Goal: Task Accomplishment & Management: Complete application form

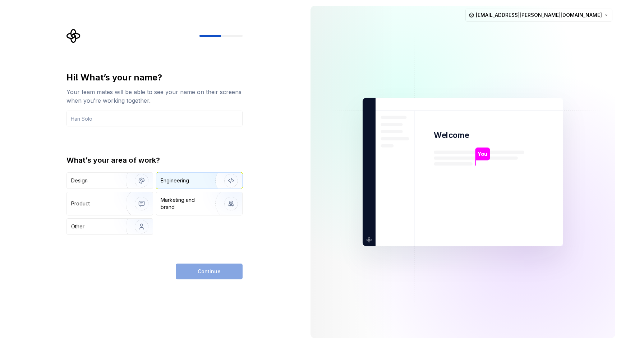
click at [182, 182] on div "Engineering" at bounding box center [175, 180] width 28 height 7
click at [164, 121] on input "text" at bounding box center [155, 119] width 176 height 16
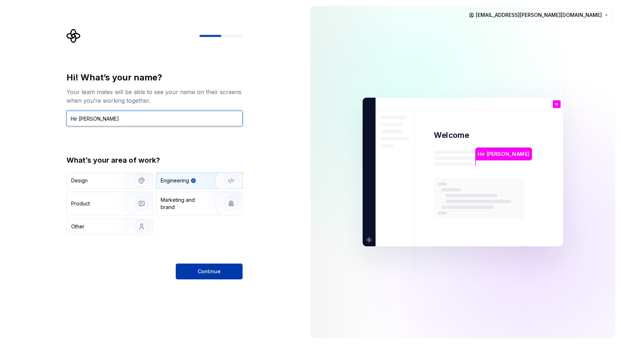
type input "Hir Desai"
click at [195, 270] on button "Continue" at bounding box center [209, 272] width 67 height 16
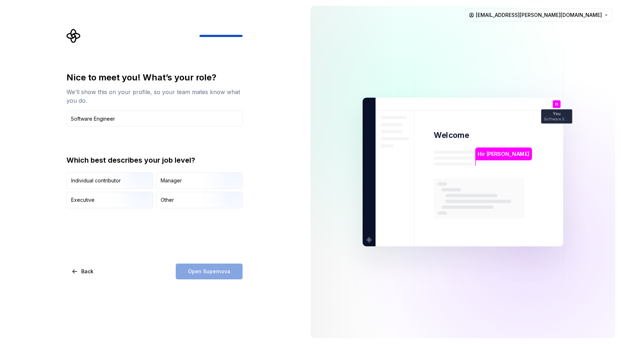
type input "Software Engineer"
click at [140, 234] on div "Nice to meet you! What’s your role? We’ll show this on your profile, so your te…" at bounding box center [155, 176] width 176 height 208
click at [122, 179] on img "button" at bounding box center [136, 190] width 46 height 48
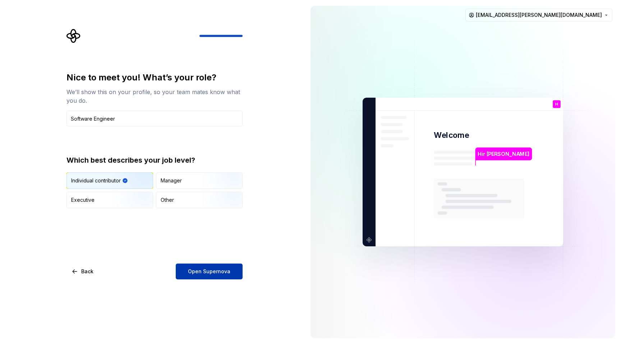
click at [201, 278] on button "Open Supernova" at bounding box center [209, 272] width 67 height 16
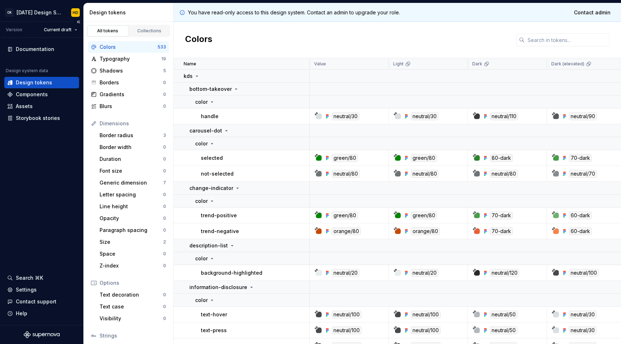
click at [44, 187] on div "Documentation Design system data Design tokens Components Assets Storybook stor…" at bounding box center [41, 182] width 83 height 288
click at [318, 159] on div at bounding box center [319, 158] width 6 height 6
click at [317, 156] on icon at bounding box center [317, 156] width 4 height 4
click at [320, 159] on div at bounding box center [319, 158] width 6 height 6
click at [332, 159] on div "green/80" at bounding box center [345, 158] width 26 height 8
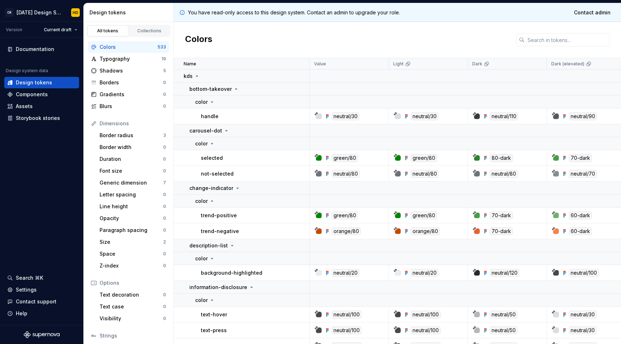
click at [342, 159] on div "green/80" at bounding box center [345, 158] width 26 height 8
click at [326, 157] on icon at bounding box center [326, 157] width 1 height 1
